Goal: Task Accomplishment & Management: Manage account settings

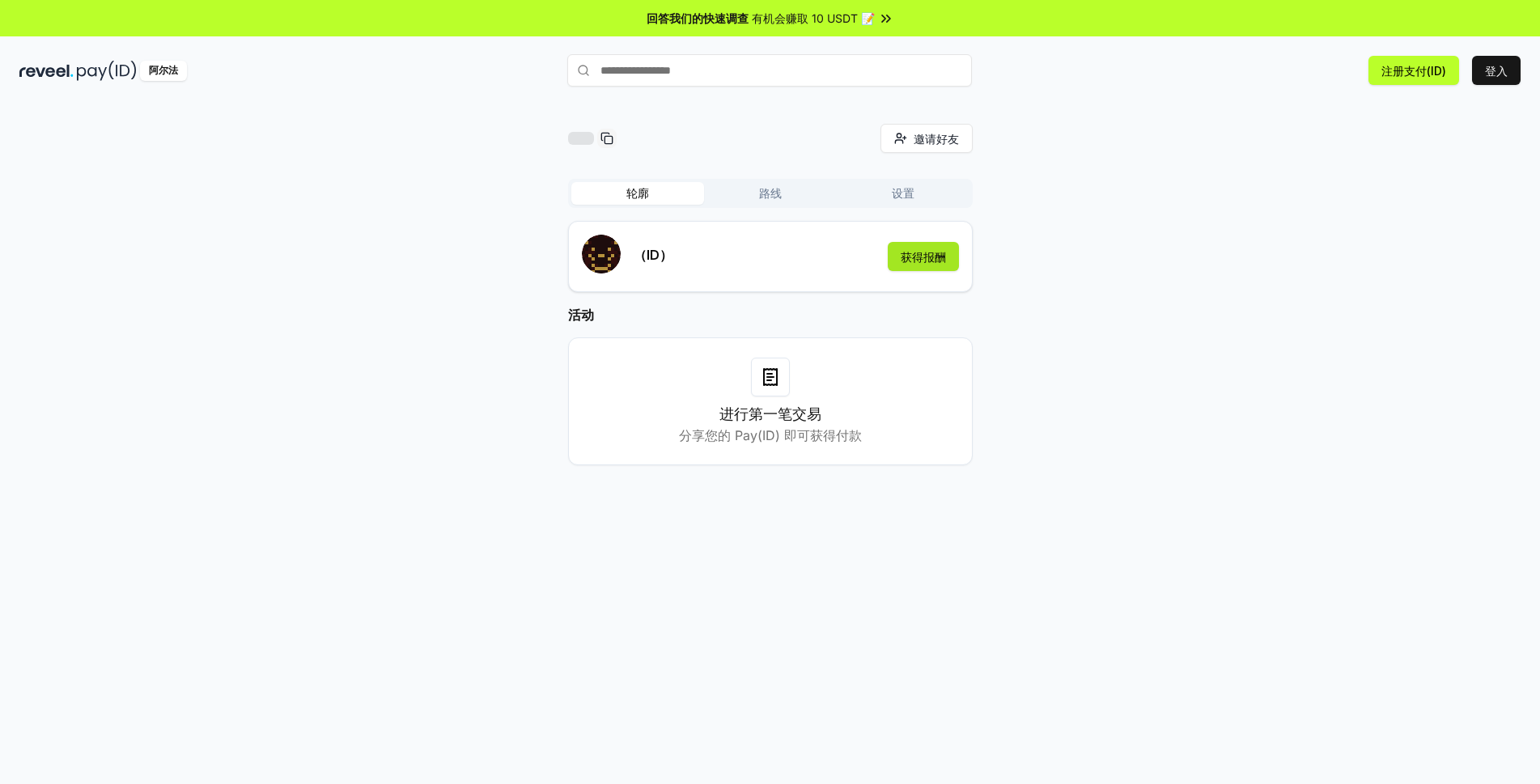
click at [920, 267] on button "获得报酬" at bounding box center [923, 256] width 71 height 29
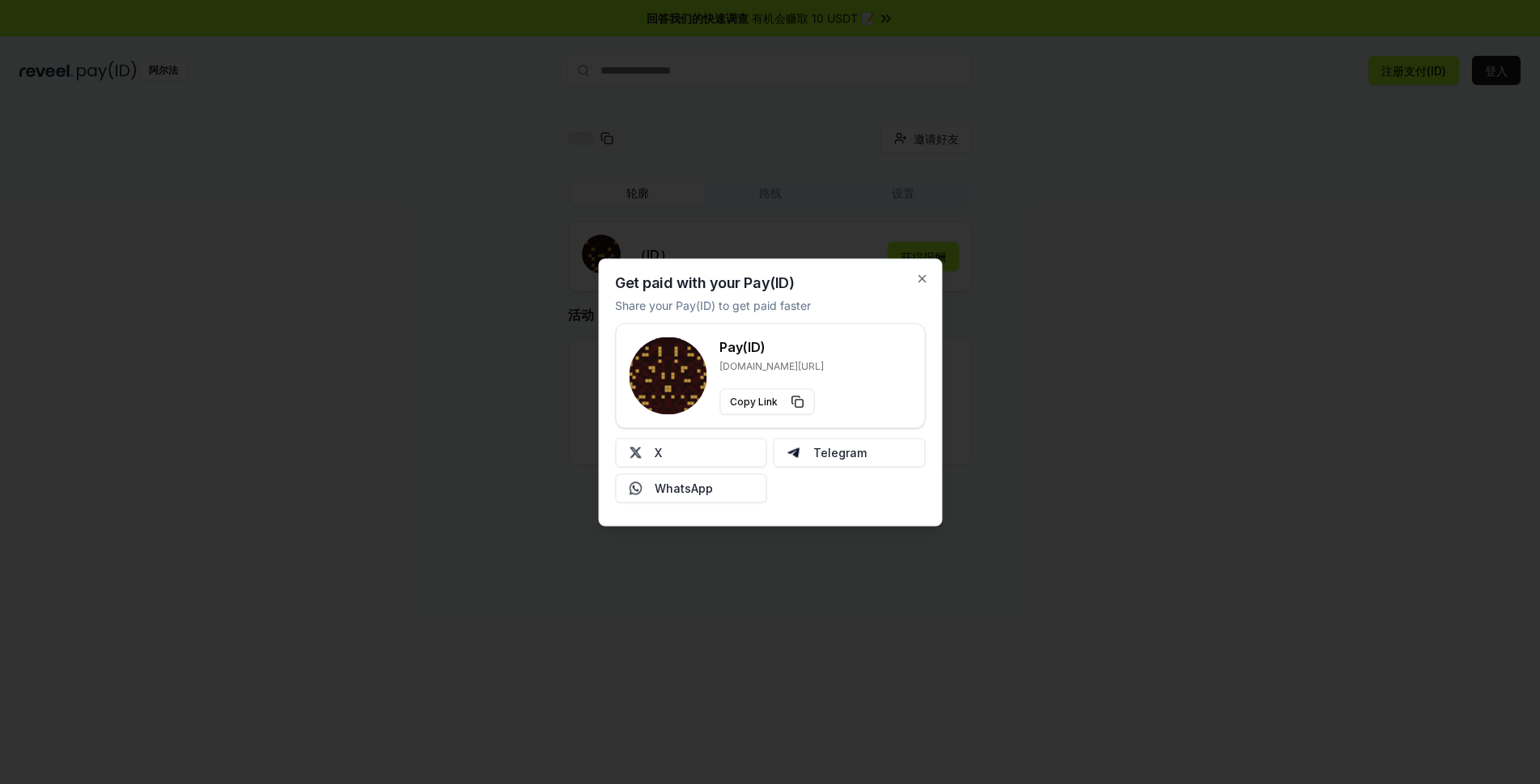
click at [928, 277] on div "Get paid with your Pay(ID) Share your Pay(ID) to get paid faster Pay(ID) reveel…" at bounding box center [770, 392] width 344 height 268
click at [917, 278] on icon "button" at bounding box center [921, 278] width 13 height 13
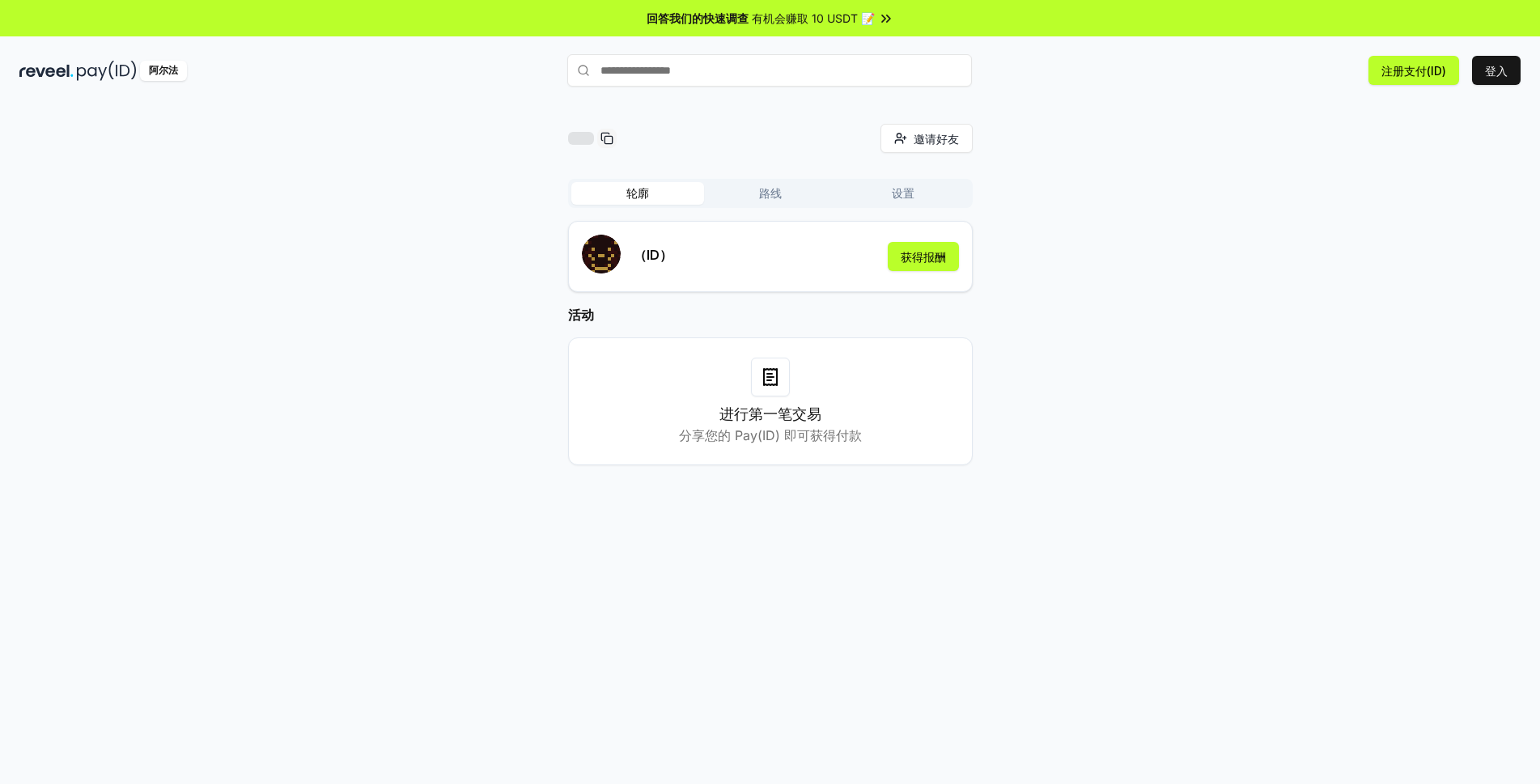
click at [759, 201] on font "路线" at bounding box center [770, 193] width 22 height 16
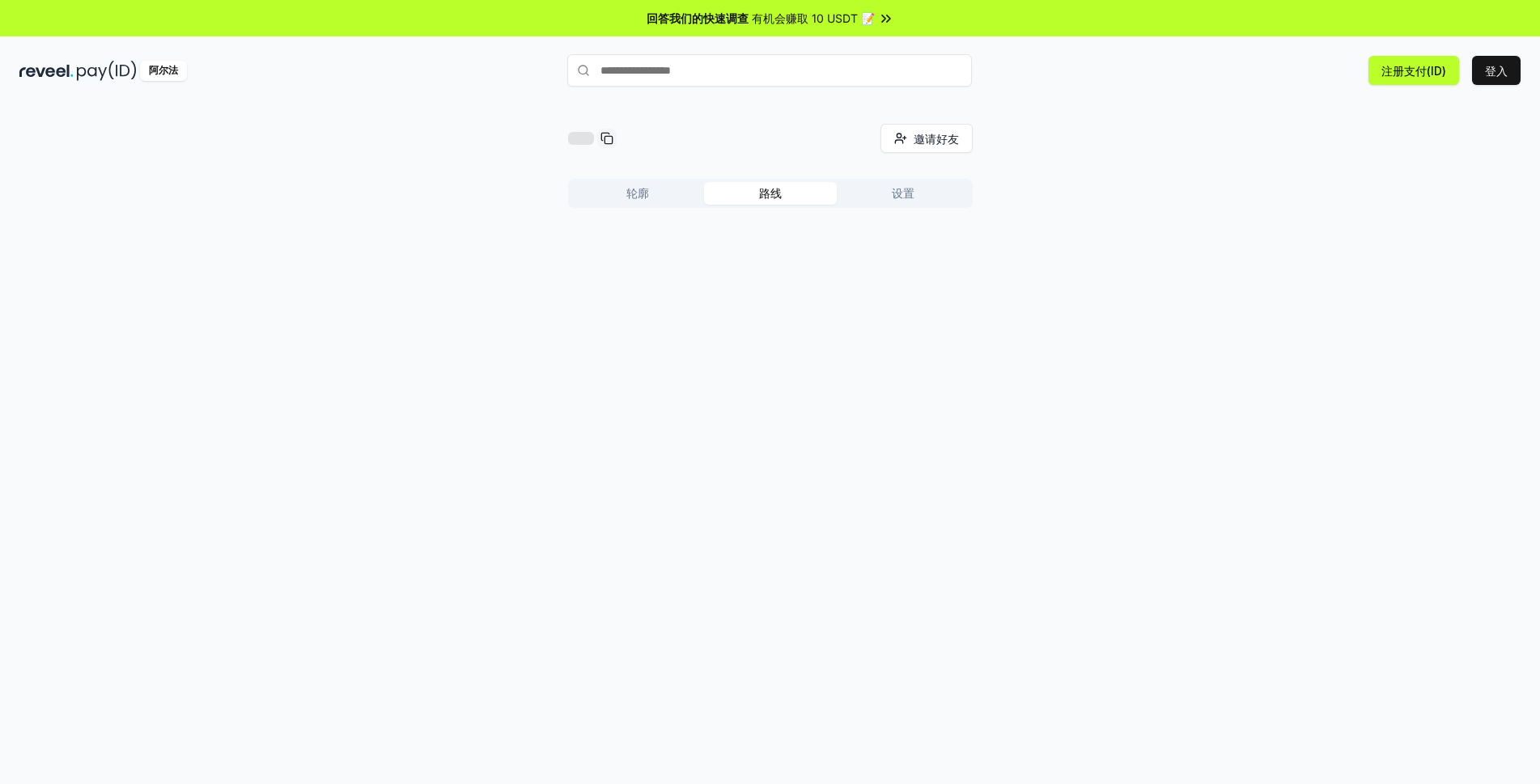
click at [635, 196] on font "轮廓" at bounding box center [637, 193] width 22 height 14
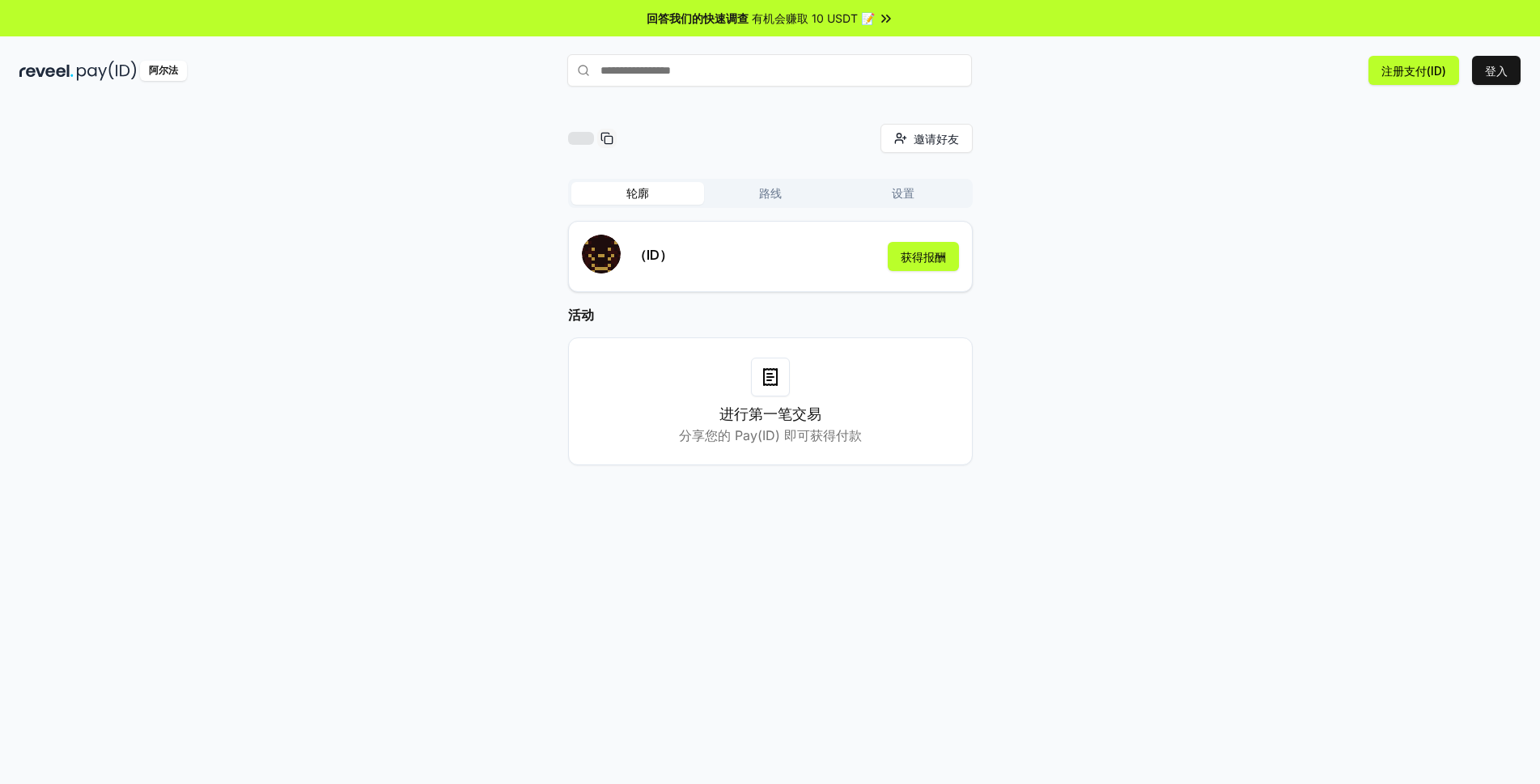
click at [715, 75] on input "text" at bounding box center [770, 70] width 405 height 33
type input "**"
click at [910, 151] on button "邀请好友 邀请" at bounding box center [927, 138] width 93 height 29
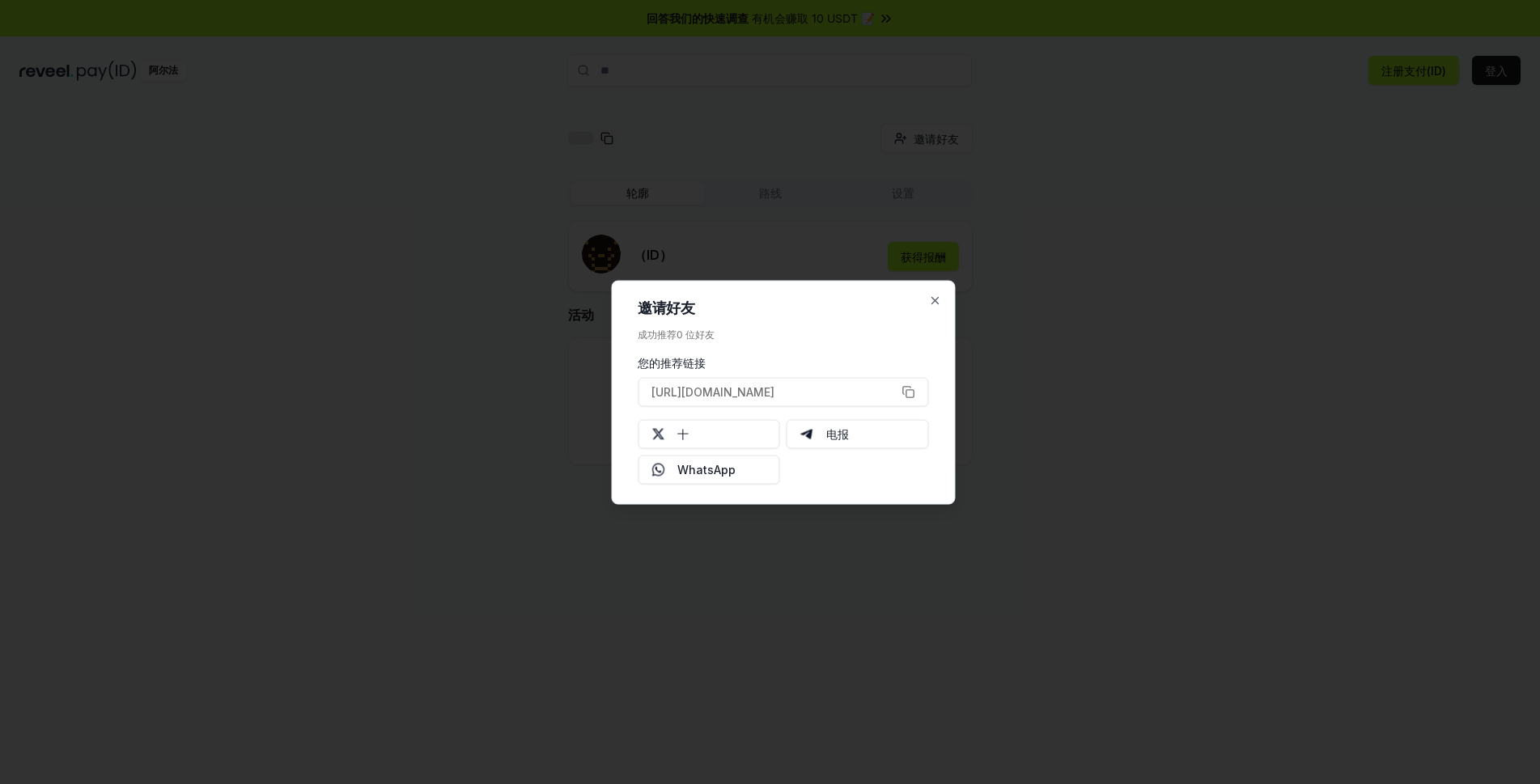
click at [941, 303] on div "邀请好友 成功推荐 0 位好友 您的推荐链接 https://reveel.id/refer/ 十 电报 WhatsApp 关闭" at bounding box center [782, 391] width 344 height 224
click at [938, 302] on icon "button" at bounding box center [934, 299] width 13 height 13
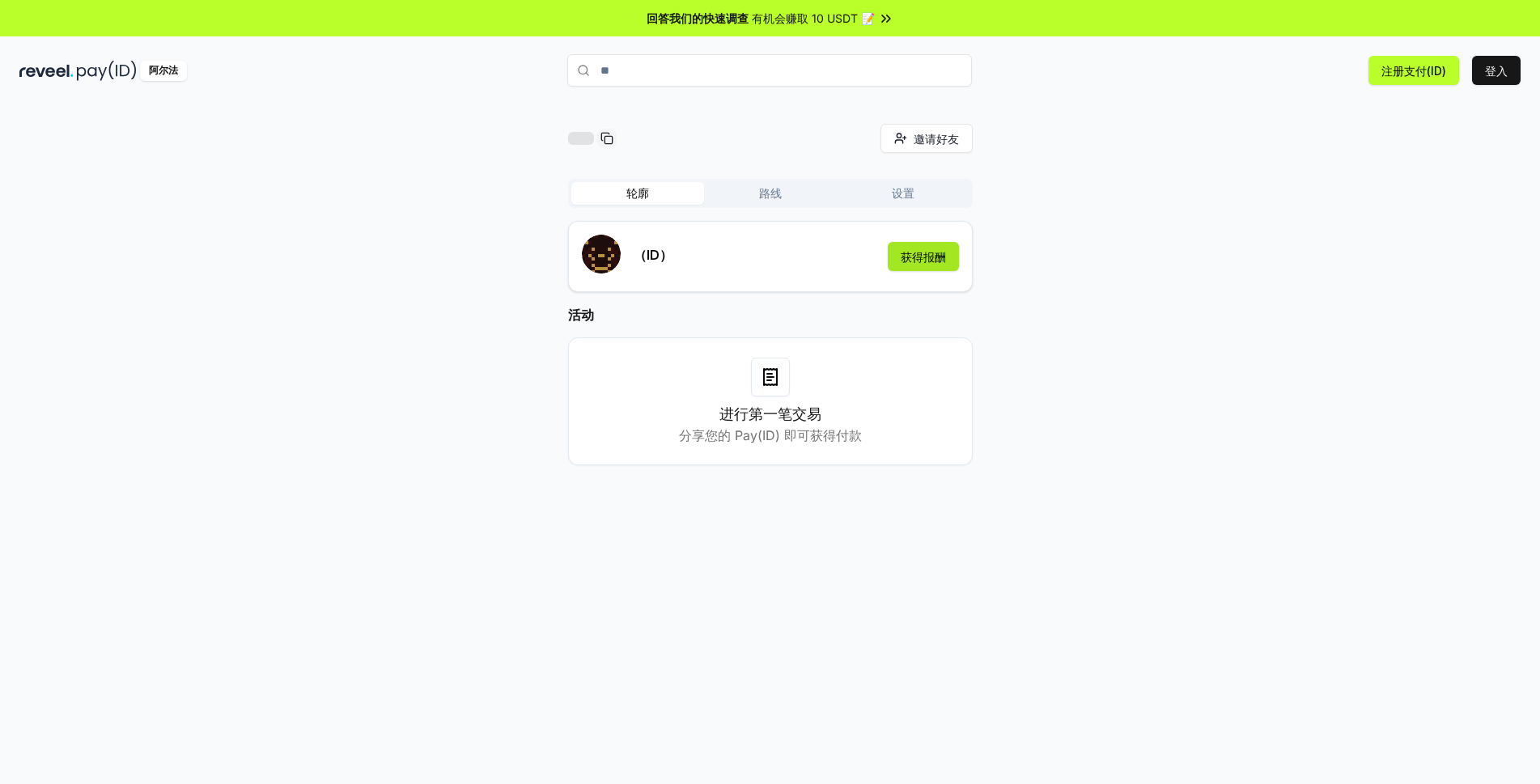
click at [948, 249] on button "获得报酬" at bounding box center [923, 256] width 71 height 29
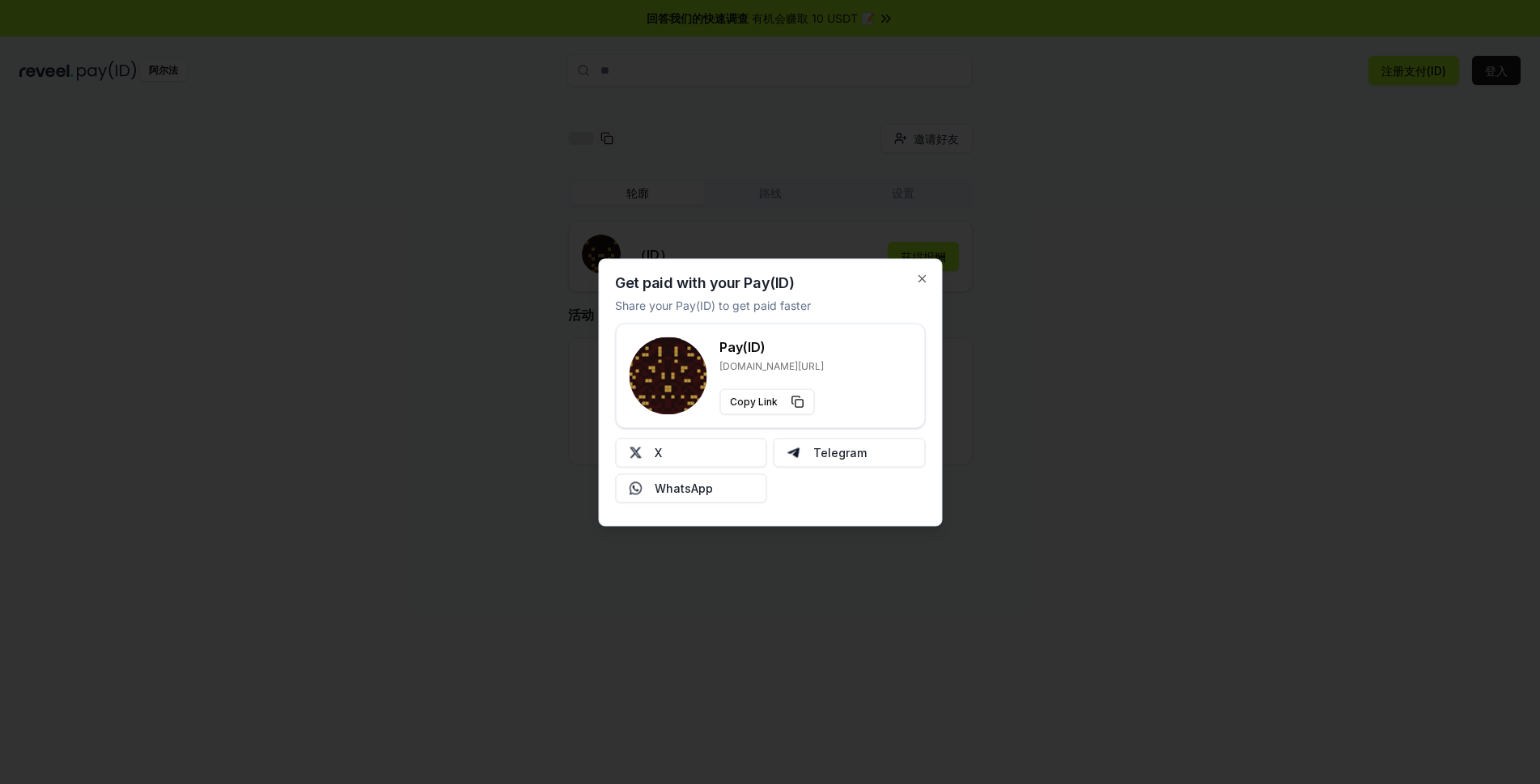
click at [928, 278] on div "Get paid with your Pay(ID) Share your Pay(ID) to get paid faster Pay(ID) reveel…" at bounding box center [770, 392] width 344 height 268
drag, startPoint x: 924, startPoint y: 267, endPoint x: 923, endPoint y: 280, distance: 13.0
click at [923, 267] on div "Get paid with your Pay(ID) Share your Pay(ID) to get paid faster Pay(ID) reveel…" at bounding box center [770, 392] width 344 height 268
click at [923, 280] on icon "button" at bounding box center [922, 279] width 7 height 7
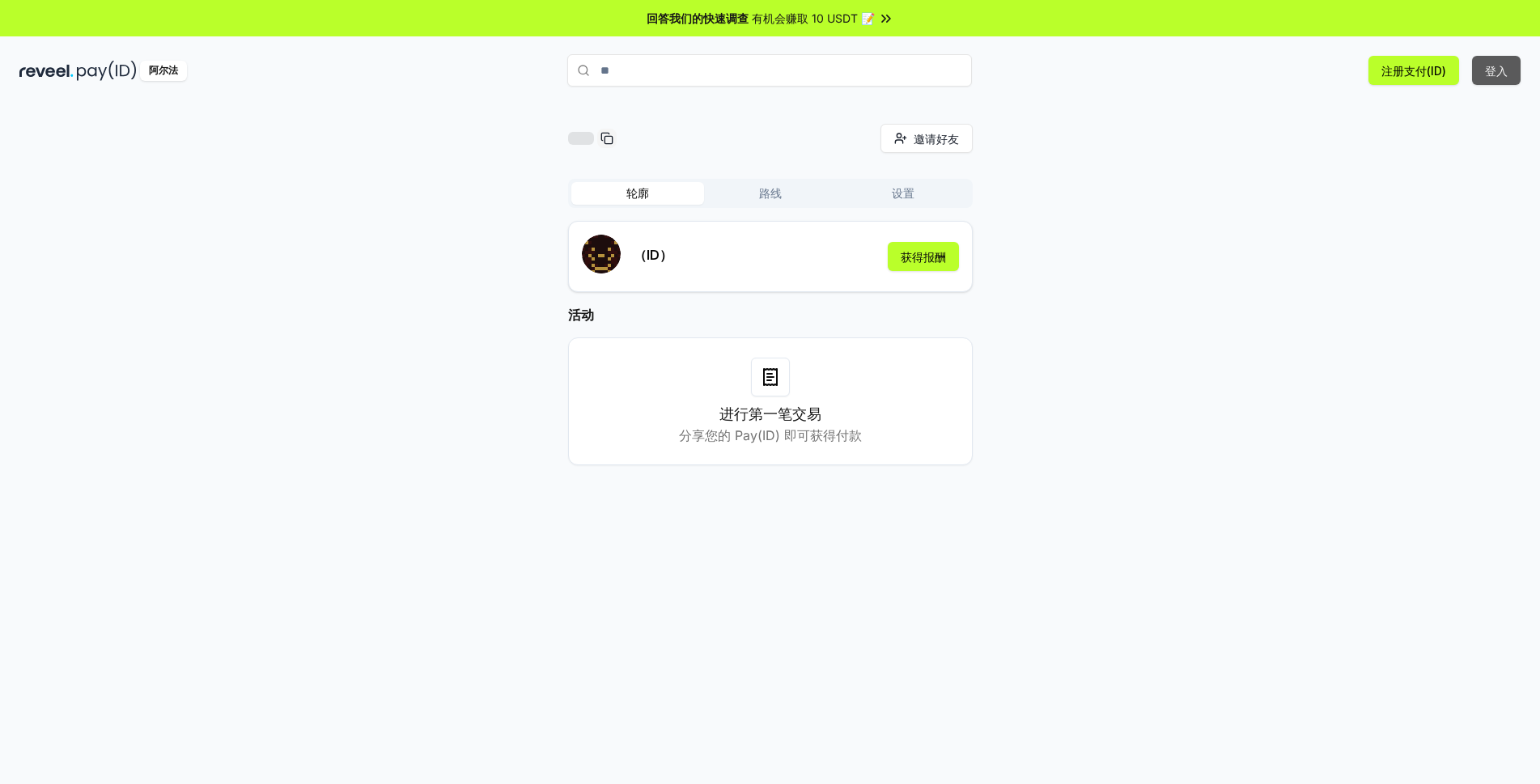
click at [1495, 69] on button "登入" at bounding box center [1496, 70] width 49 height 29
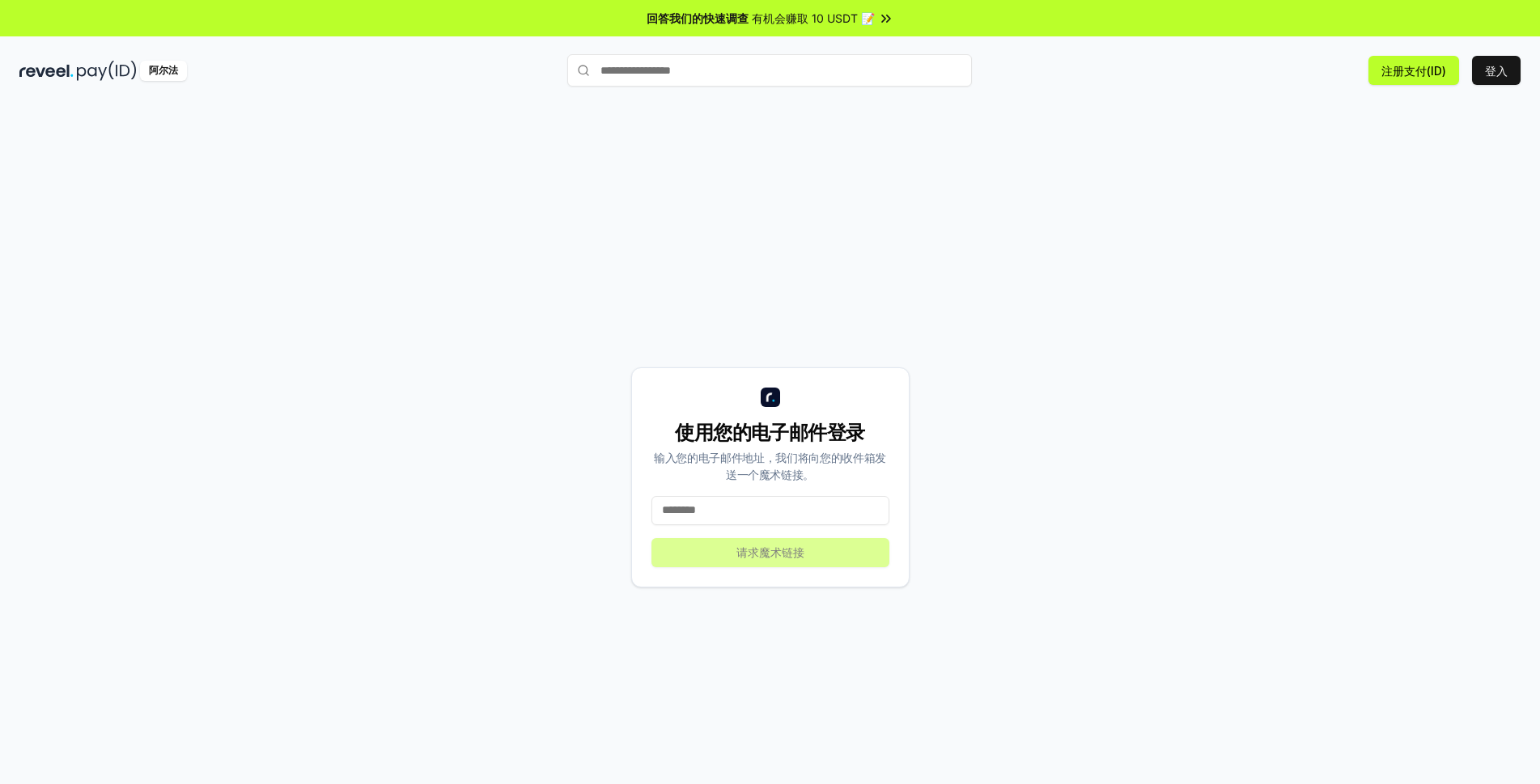
click at [725, 514] on input at bounding box center [770, 510] width 238 height 29
type input "**********"
click at [746, 558] on font "请求魔术链接" at bounding box center [770, 552] width 68 height 14
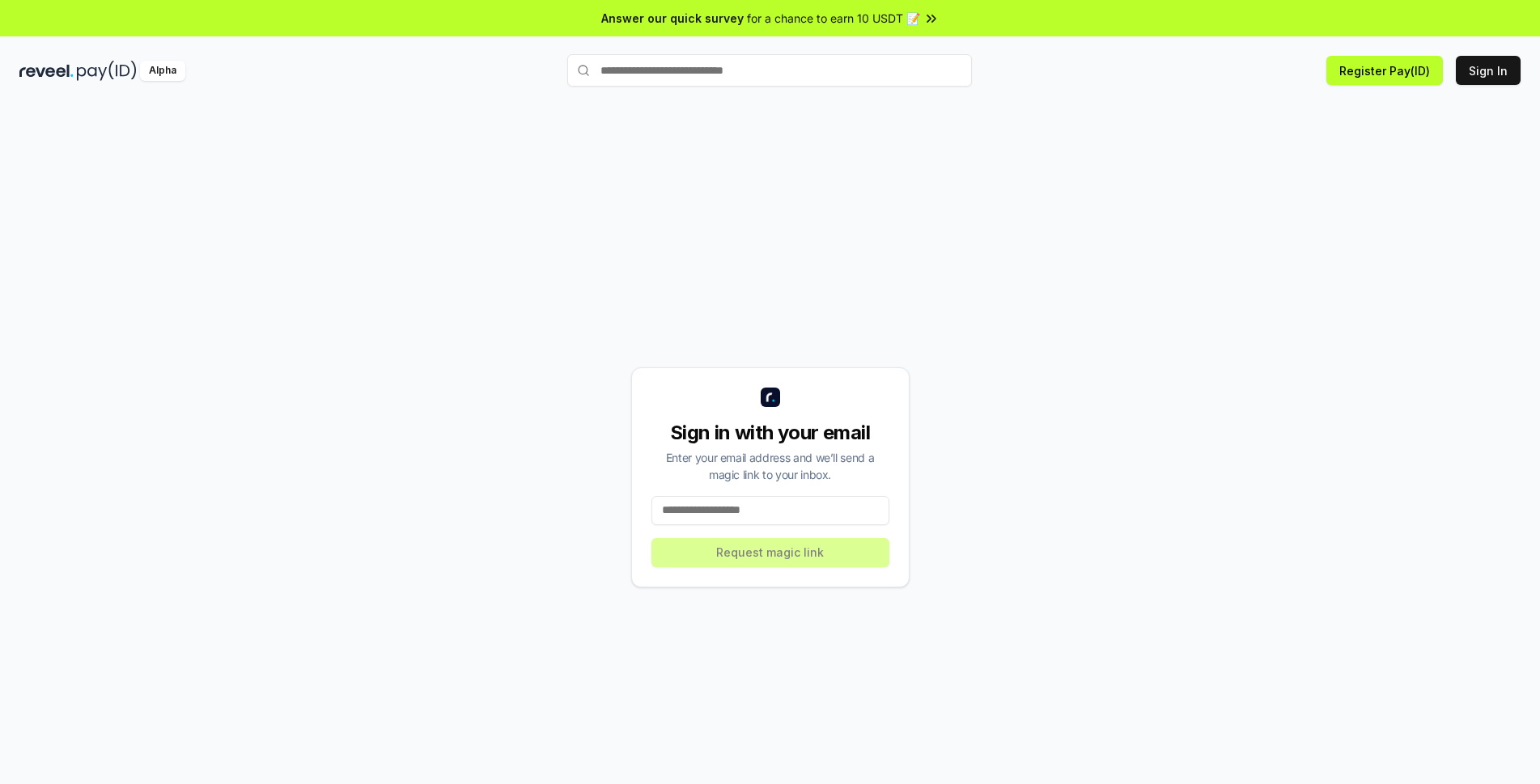
click at [1293, 150] on div "Sign in with your email Enter your email address and we’ll send a magic link to…" at bounding box center [770, 476] width 1501 height 706
click at [726, 503] on input at bounding box center [770, 510] width 238 height 29
type input "**********"
click at [788, 552] on button "Request magic link" at bounding box center [770, 552] width 238 height 29
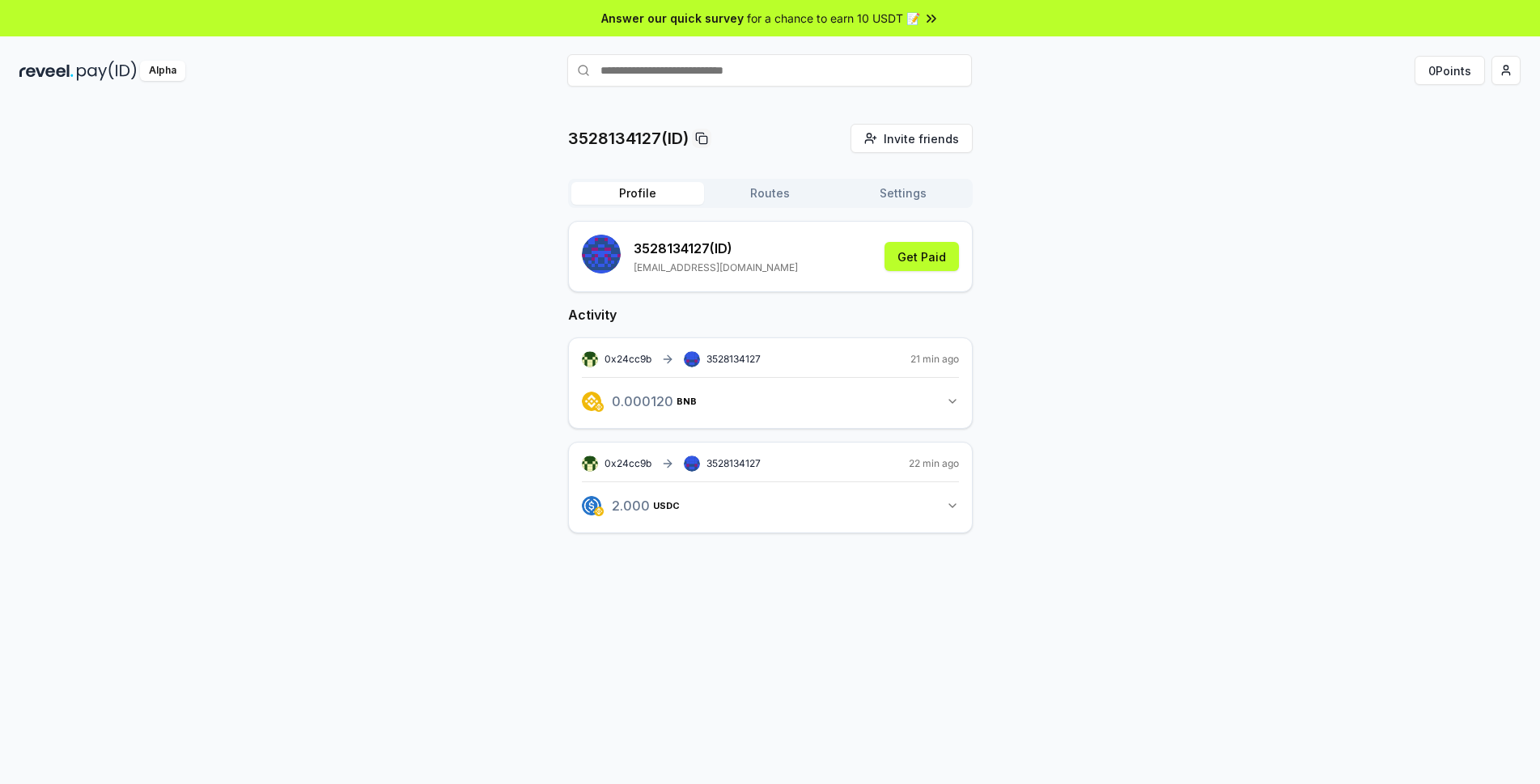
click at [1131, 225] on div "3528134127(ID) Invite friends Invite Profile Routes Settings 3528134127 (ID) [E…" at bounding box center [770, 341] width 1501 height 435
click at [906, 262] on button "Get Paid" at bounding box center [921, 256] width 75 height 29
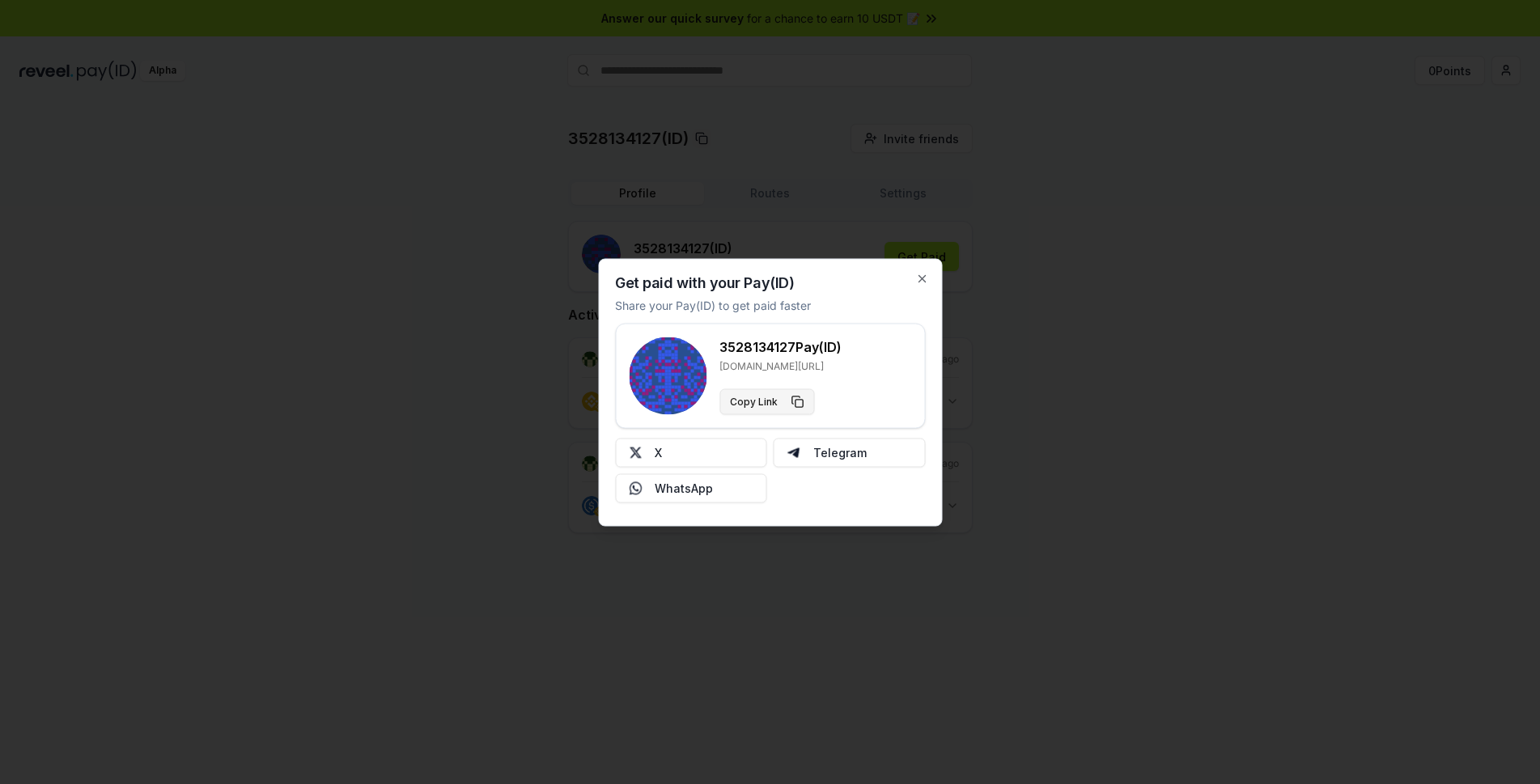
click at [798, 401] on button "Copy Link" at bounding box center [767, 401] width 94 height 26
click at [921, 278] on icon "button" at bounding box center [922, 279] width 7 height 7
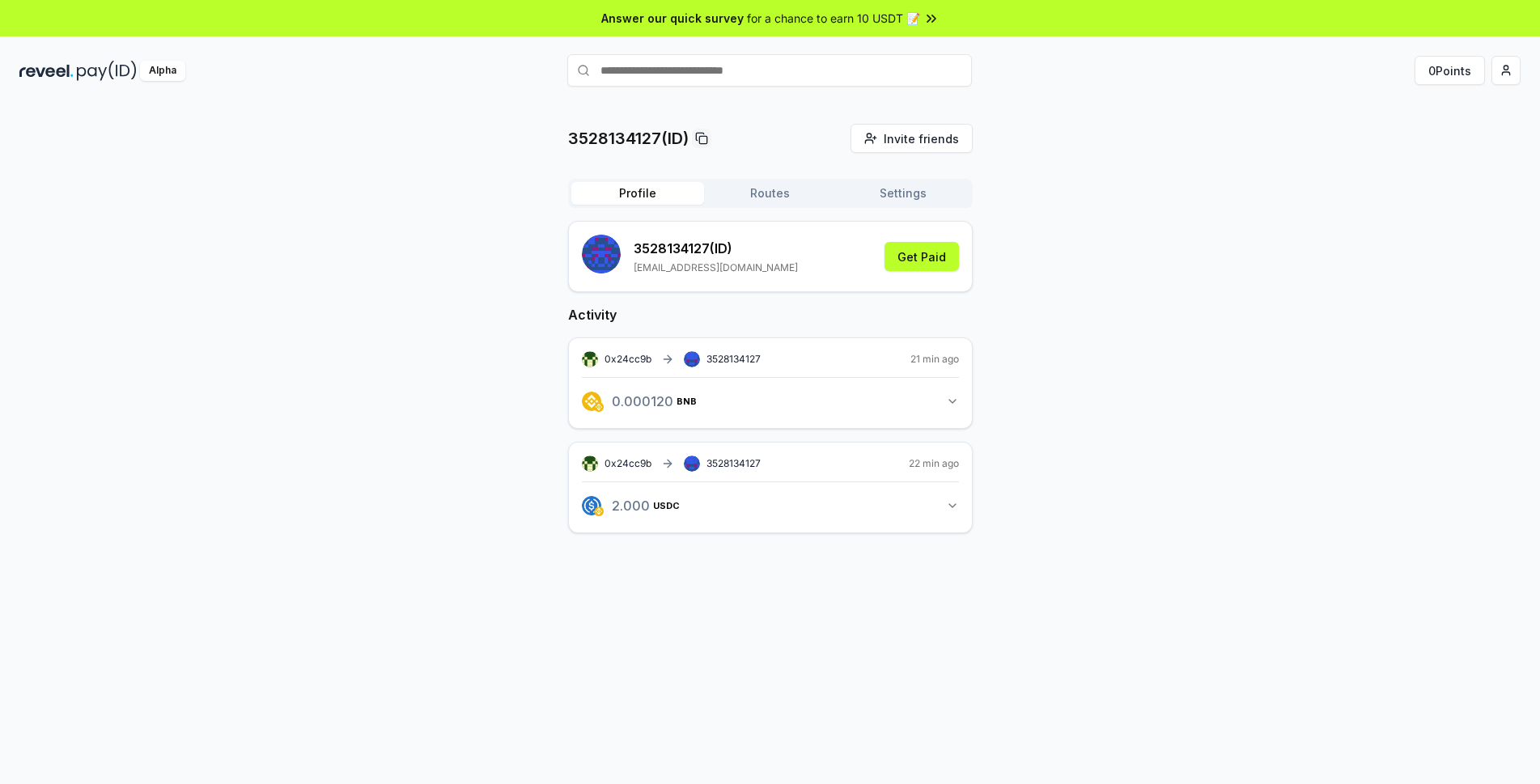
click at [751, 69] on input "text" at bounding box center [770, 70] width 405 height 33
click at [758, 204] on button "Routes" at bounding box center [770, 193] width 133 height 22
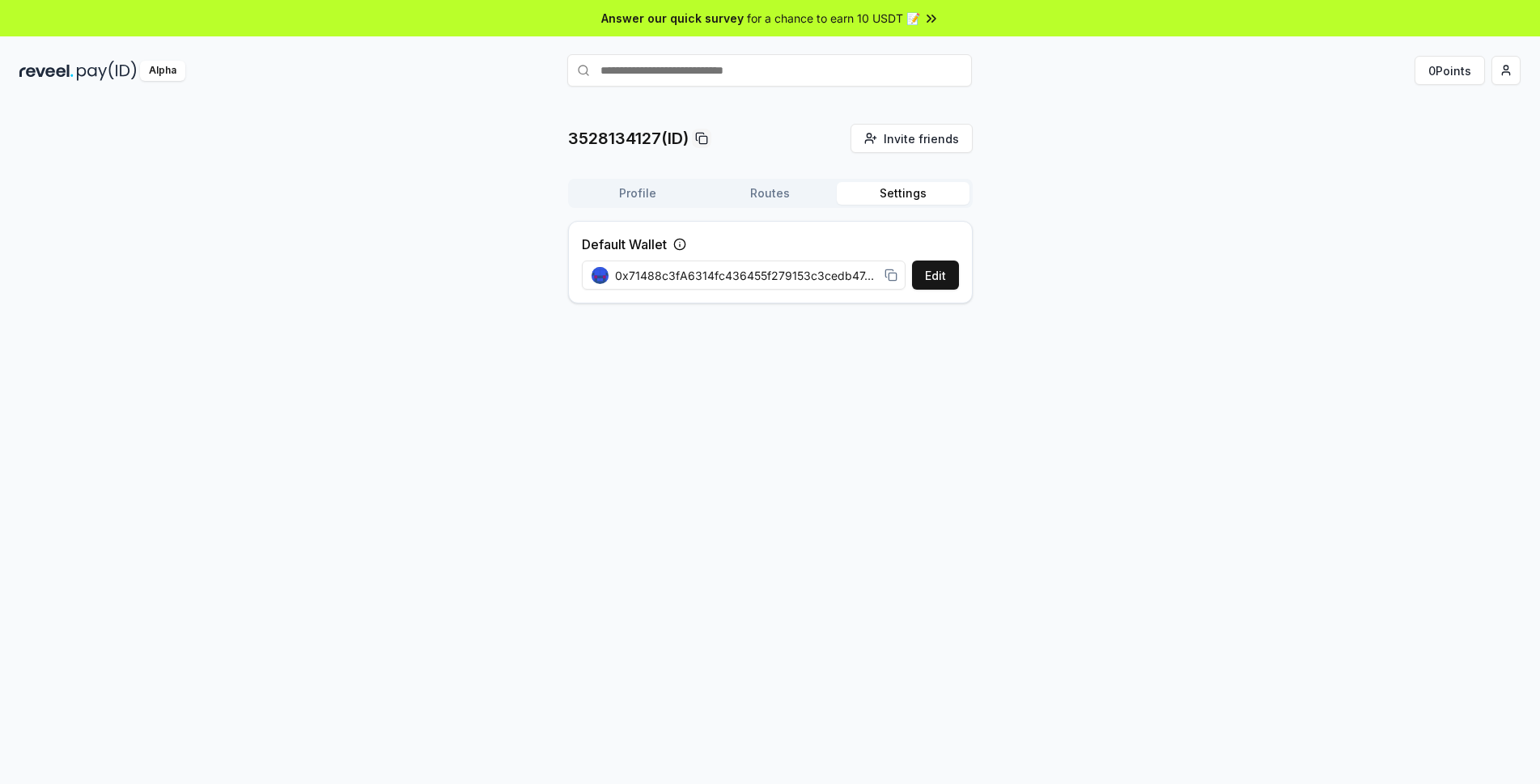
click at [885, 190] on button "Settings" at bounding box center [903, 193] width 133 height 22
click at [806, 194] on button "Routes" at bounding box center [770, 193] width 133 height 22
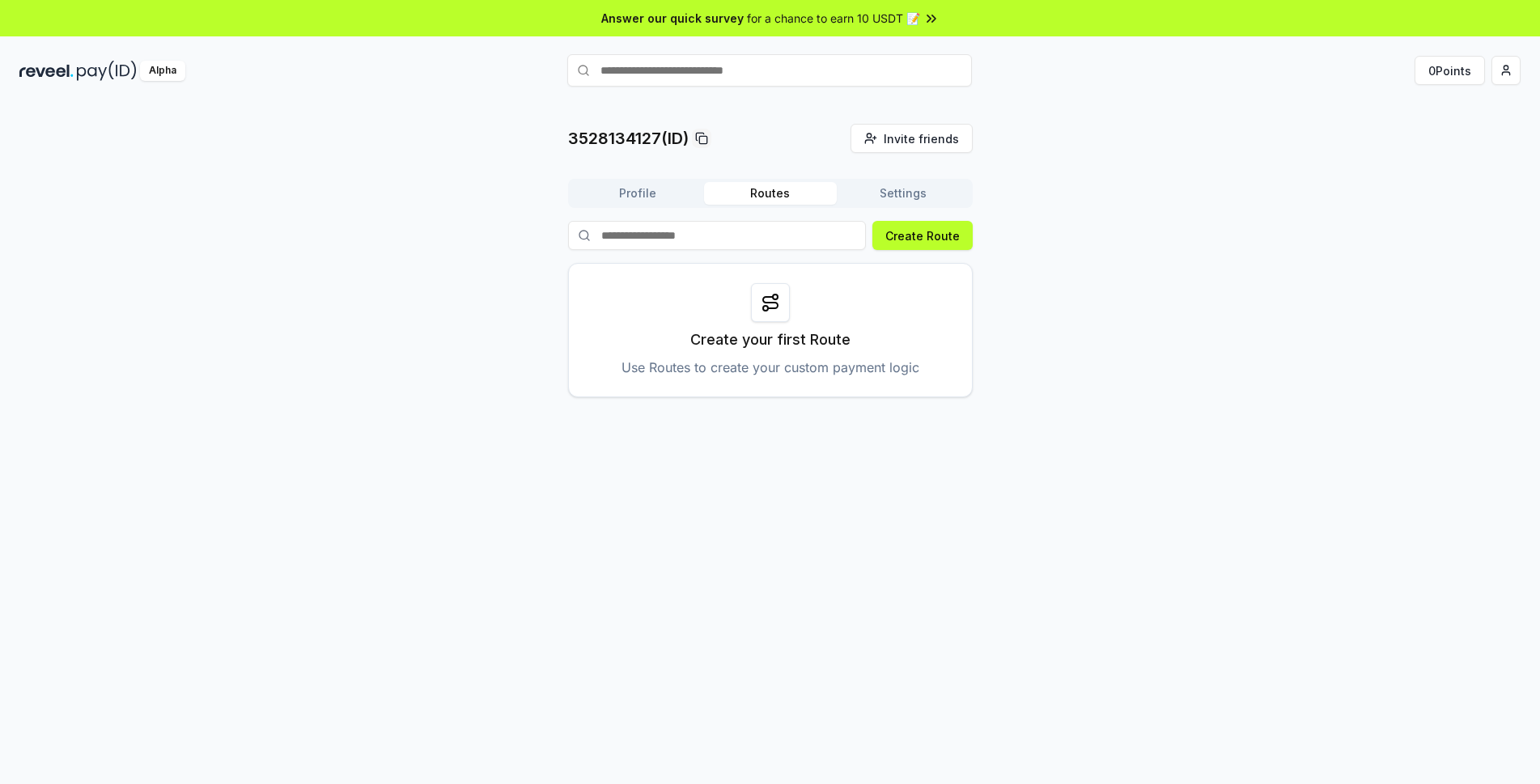
click at [639, 192] on button "Profile" at bounding box center [637, 193] width 133 height 22
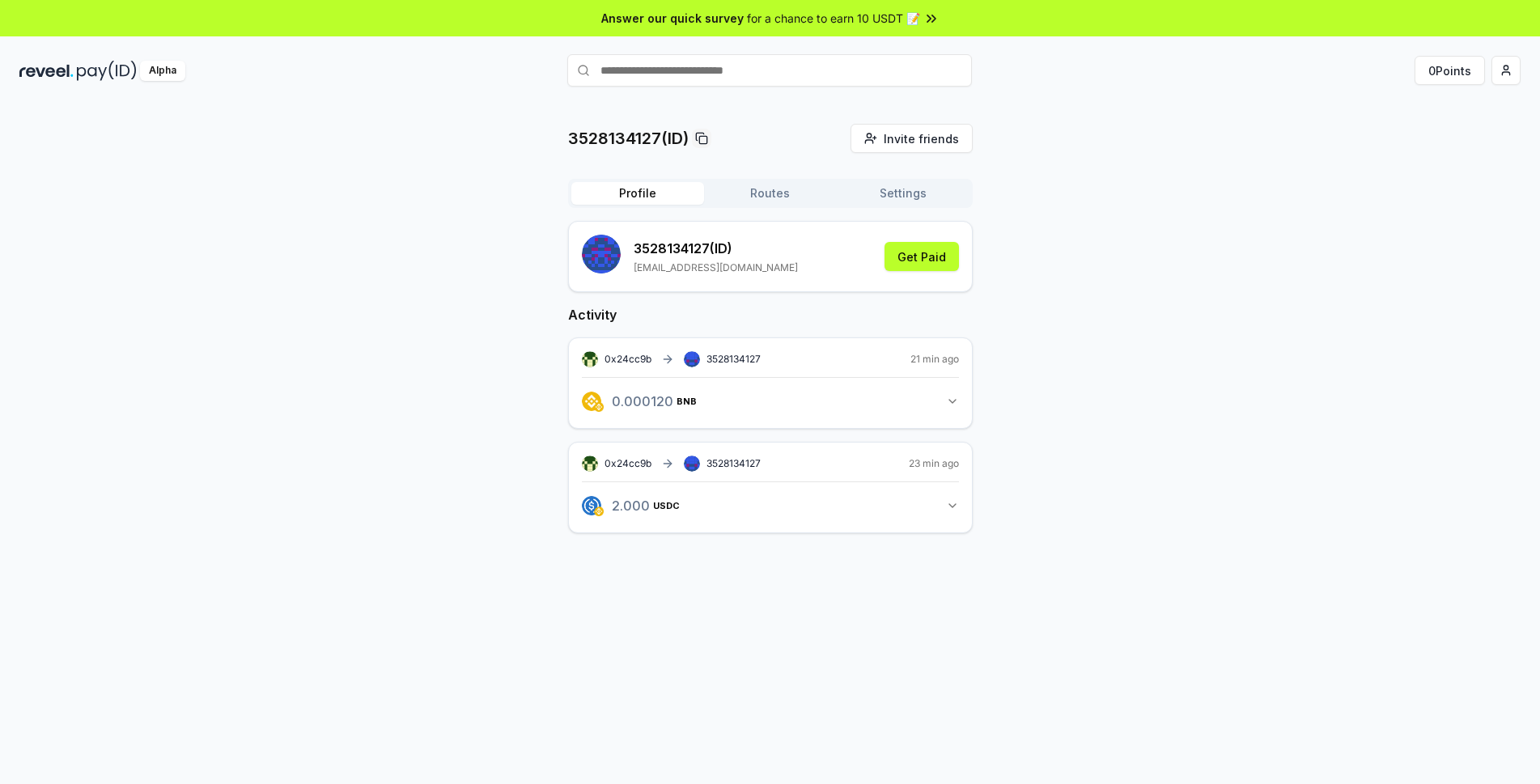
click at [903, 18] on span "for a chance to earn 10 USDT 📝" at bounding box center [834, 18] width 173 height 17
click at [908, 277] on div "3528134127 (ID) 3528134127@qq.com Get Paid" at bounding box center [770, 256] width 377 height 44
click at [908, 264] on button "Get Paid" at bounding box center [921, 256] width 75 height 29
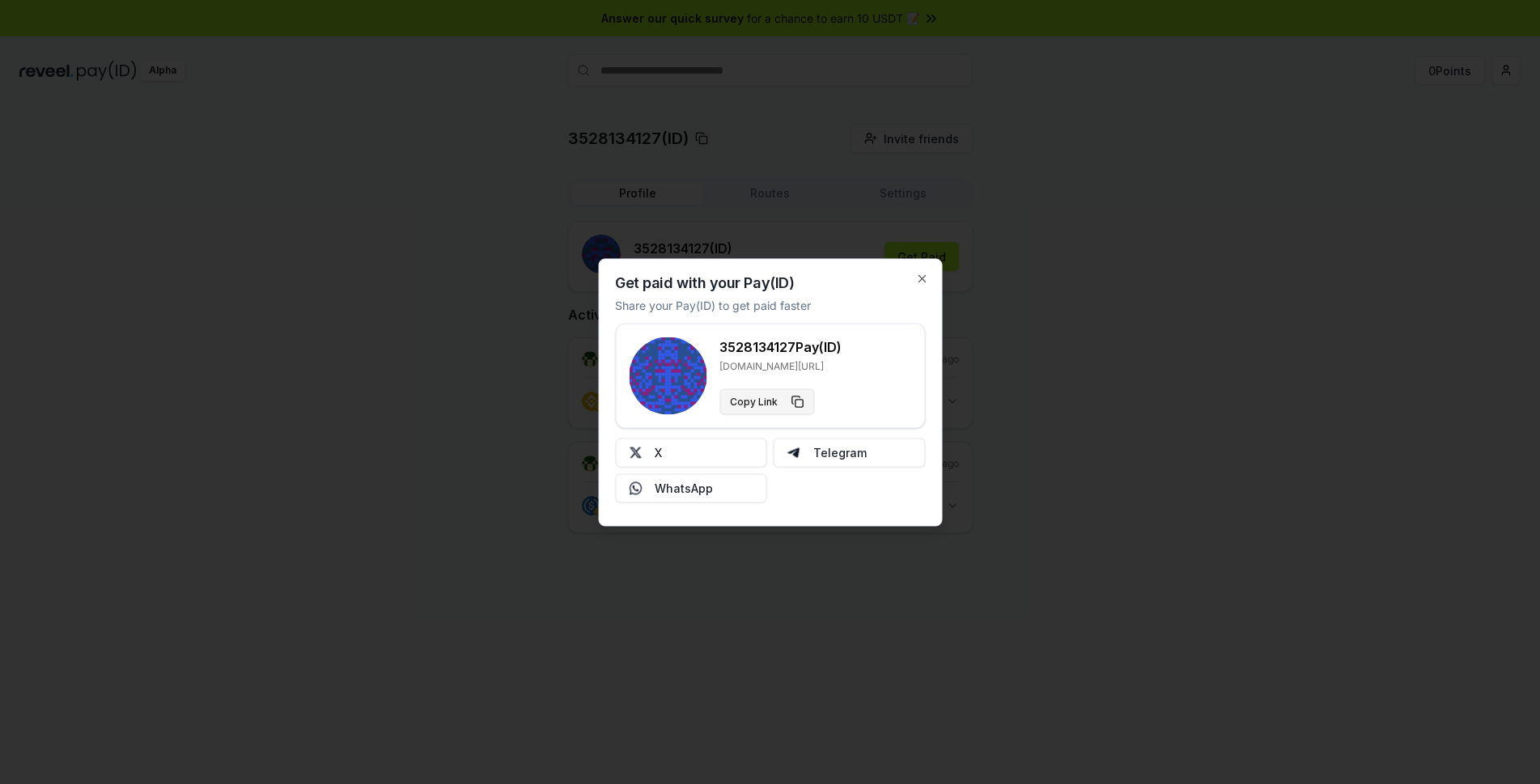
click at [766, 401] on button "Copy Link" at bounding box center [767, 401] width 94 height 26
click at [927, 278] on icon "button" at bounding box center [921, 278] width 13 height 13
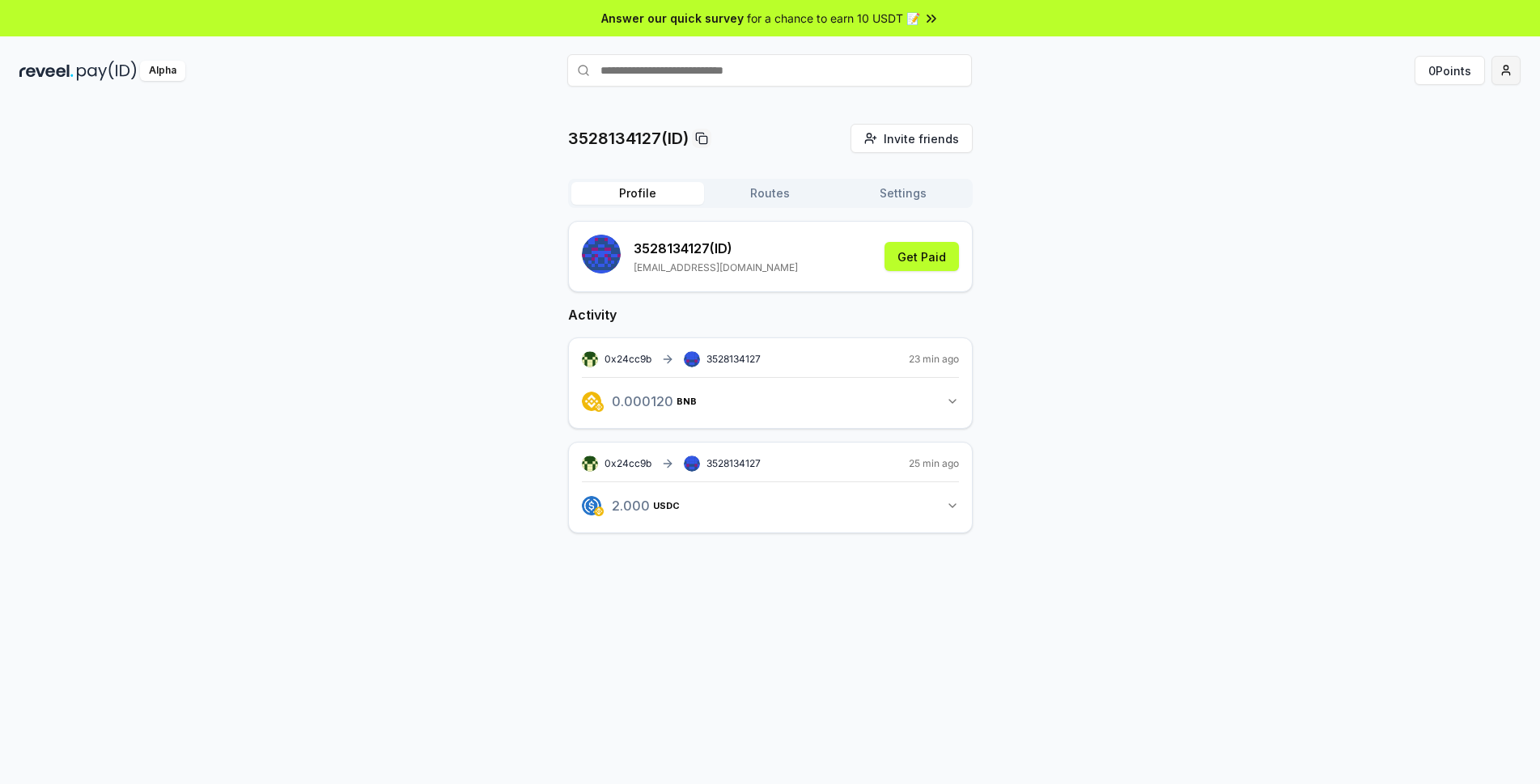
click at [1493, 77] on html "Answer our quick survey for a chance to earn 10 USDT 📝 Alpha 0 Points 352813412…" at bounding box center [770, 392] width 1540 height 784
click at [1400, 161] on div "Connect Wallet" at bounding box center [1429, 166] width 179 height 27
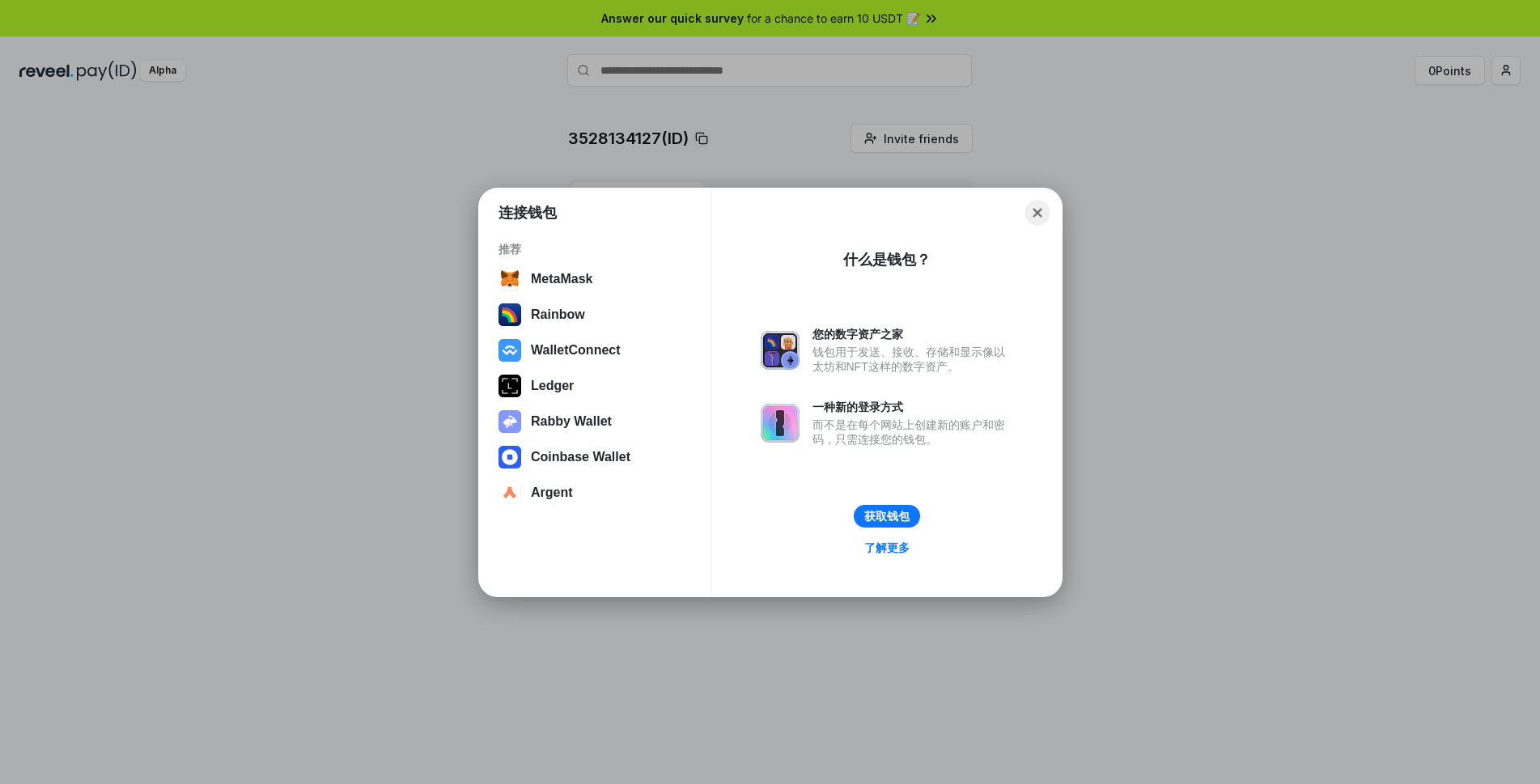
click at [1045, 209] on button "Close" at bounding box center [1036, 212] width 25 height 25
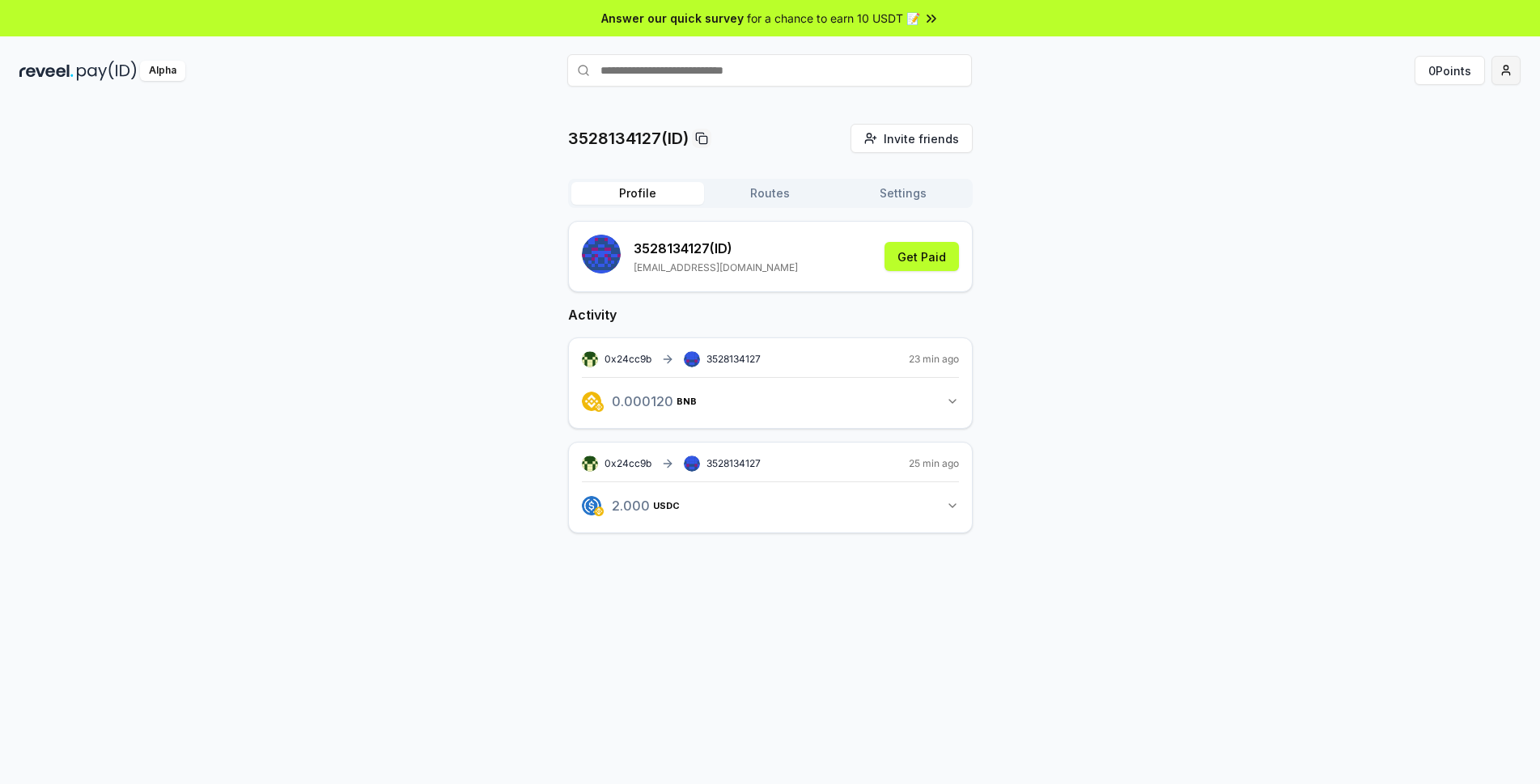
click at [1501, 65] on html "Answer our quick survey for a chance to earn 10 USDT 📝 Alpha 0 Points 352813412…" at bounding box center [770, 392] width 1540 height 784
click at [1252, 286] on html "Answer our quick survey for a chance to earn 10 USDT 📝 Alpha 0 Points 352813412…" at bounding box center [770, 392] width 1540 height 784
click at [740, 70] on input "text" at bounding box center [770, 70] width 405 height 33
paste input "**********"
type input "**********"
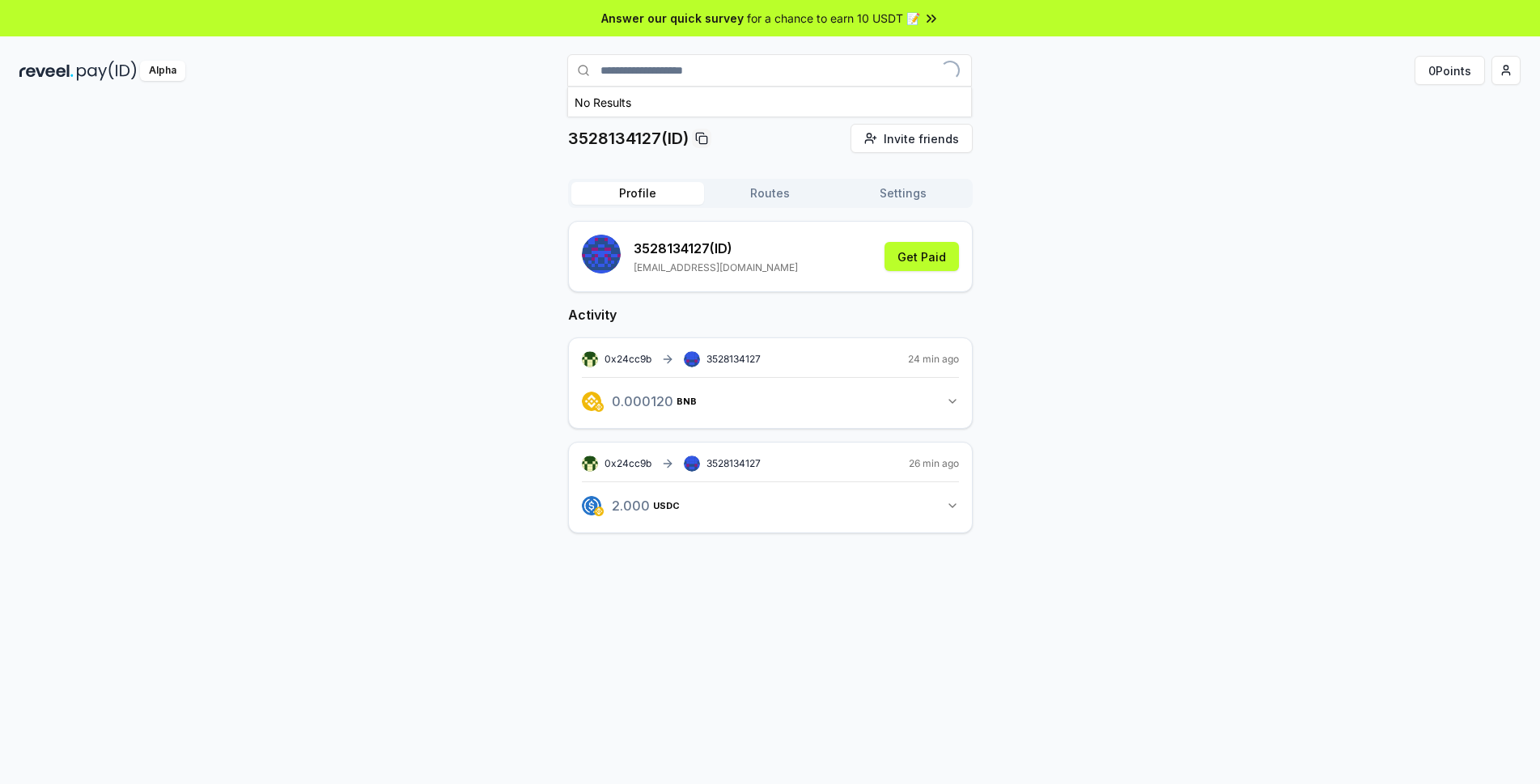
drag, startPoint x: 820, startPoint y: 73, endPoint x: 570, endPoint y: 75, distance: 250.0
click at [570, 75] on input "**********" at bounding box center [770, 70] width 405 height 33
click at [938, 245] on button "Get Paid" at bounding box center [921, 256] width 75 height 29
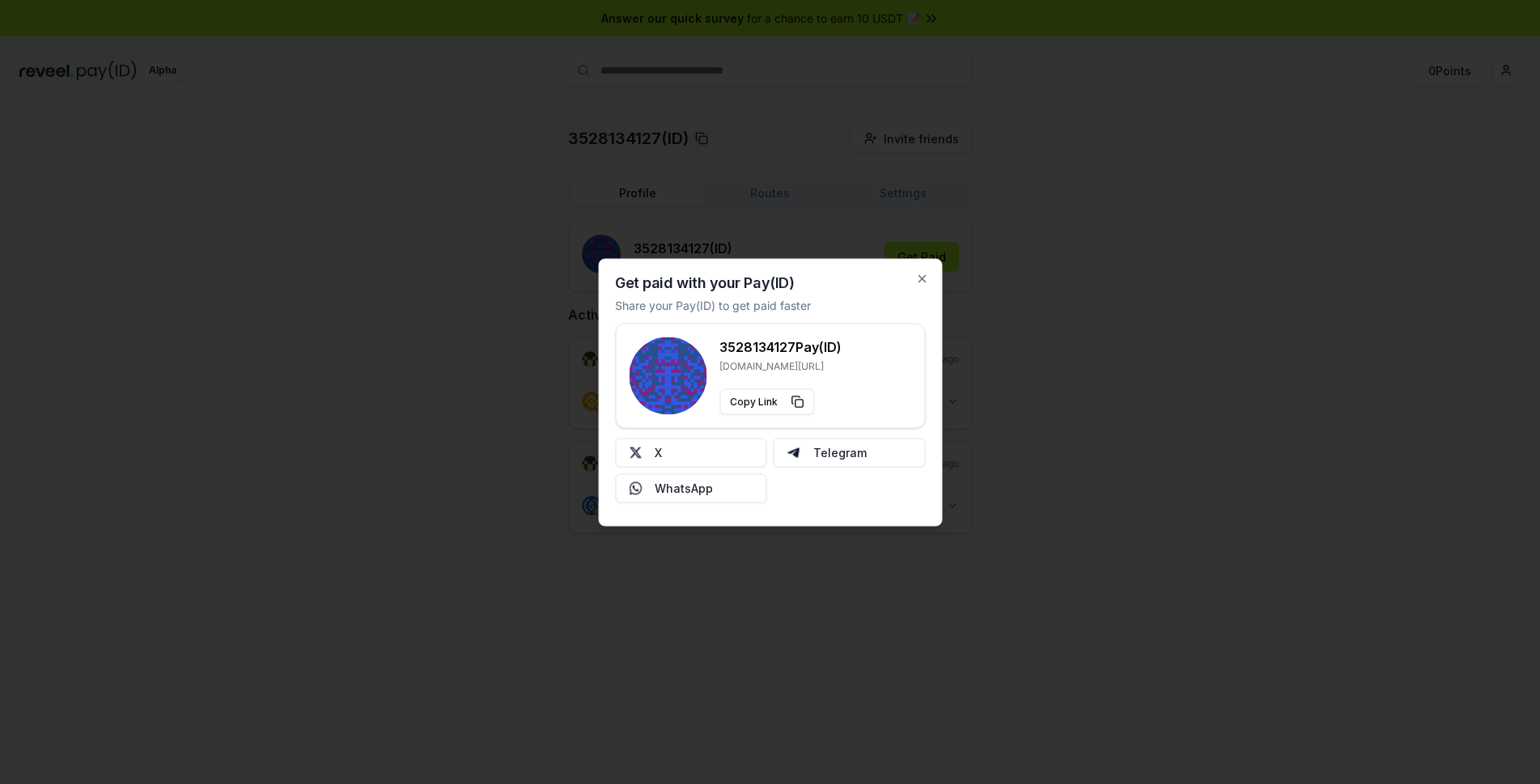
click at [934, 284] on div "Get paid with your Pay(ID) Share your Pay(ID) to get paid faster 3528134127 Pay…" at bounding box center [770, 392] width 344 height 268
click at [932, 276] on div "Get paid with your Pay(ID) Share your Pay(ID) to get paid faster 3528134127 Pay…" at bounding box center [770, 392] width 344 height 268
click at [924, 275] on icon "button" at bounding box center [921, 278] width 13 height 13
